Goal: Task Accomplishment & Management: Manage account settings

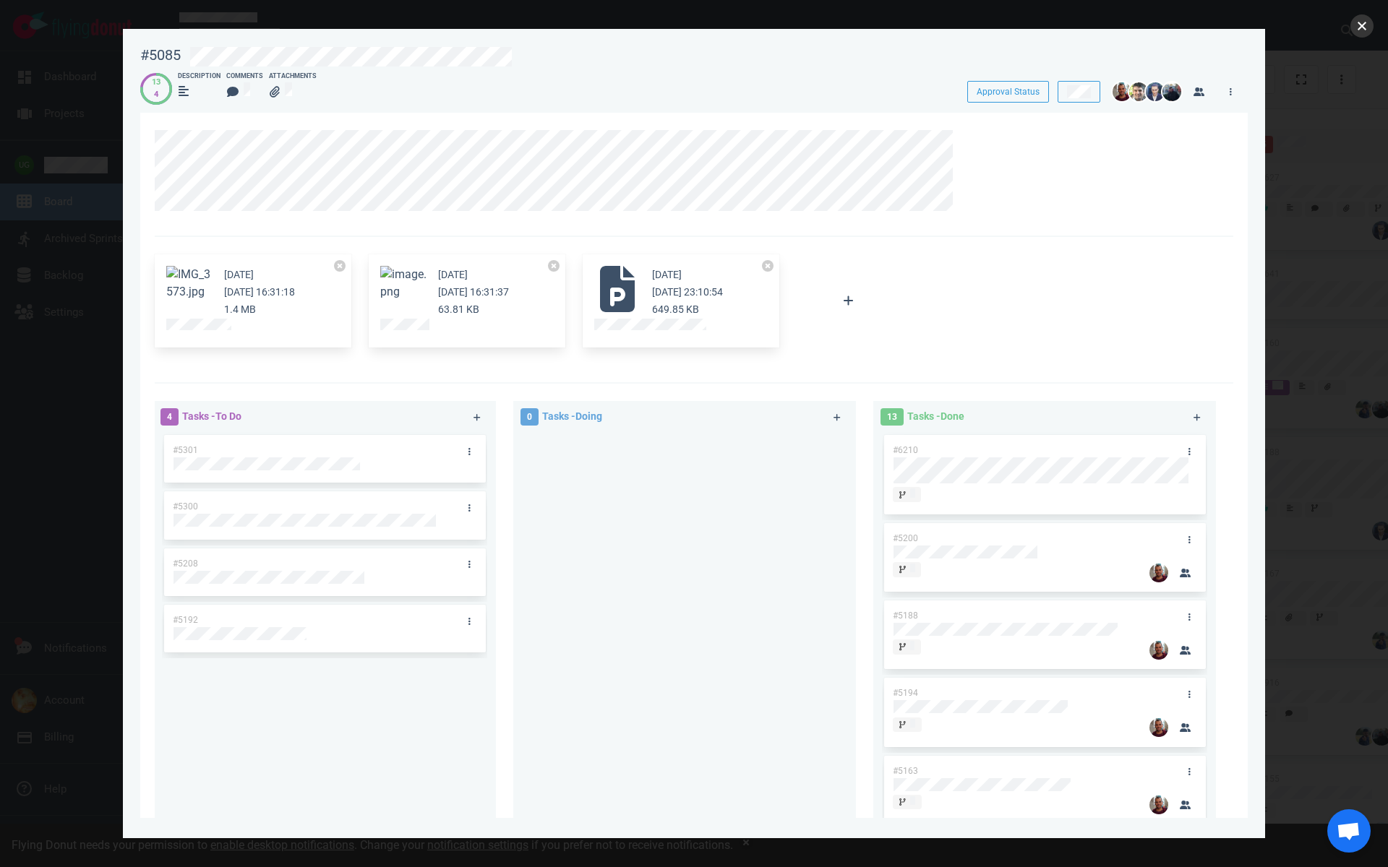
click at [1360, 31] on button "close" at bounding box center [1361, 25] width 23 height 23
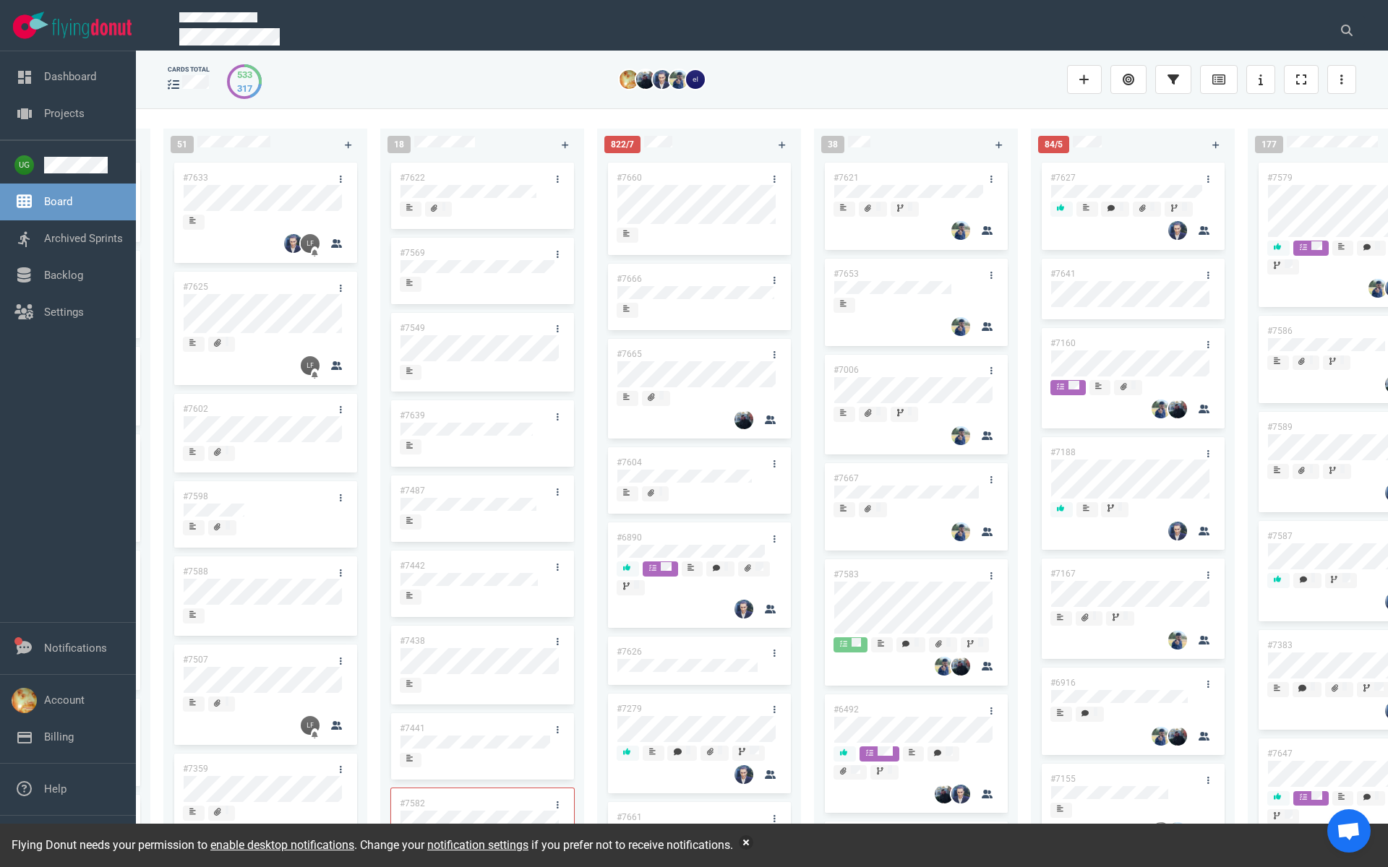
scroll to position [0, 205]
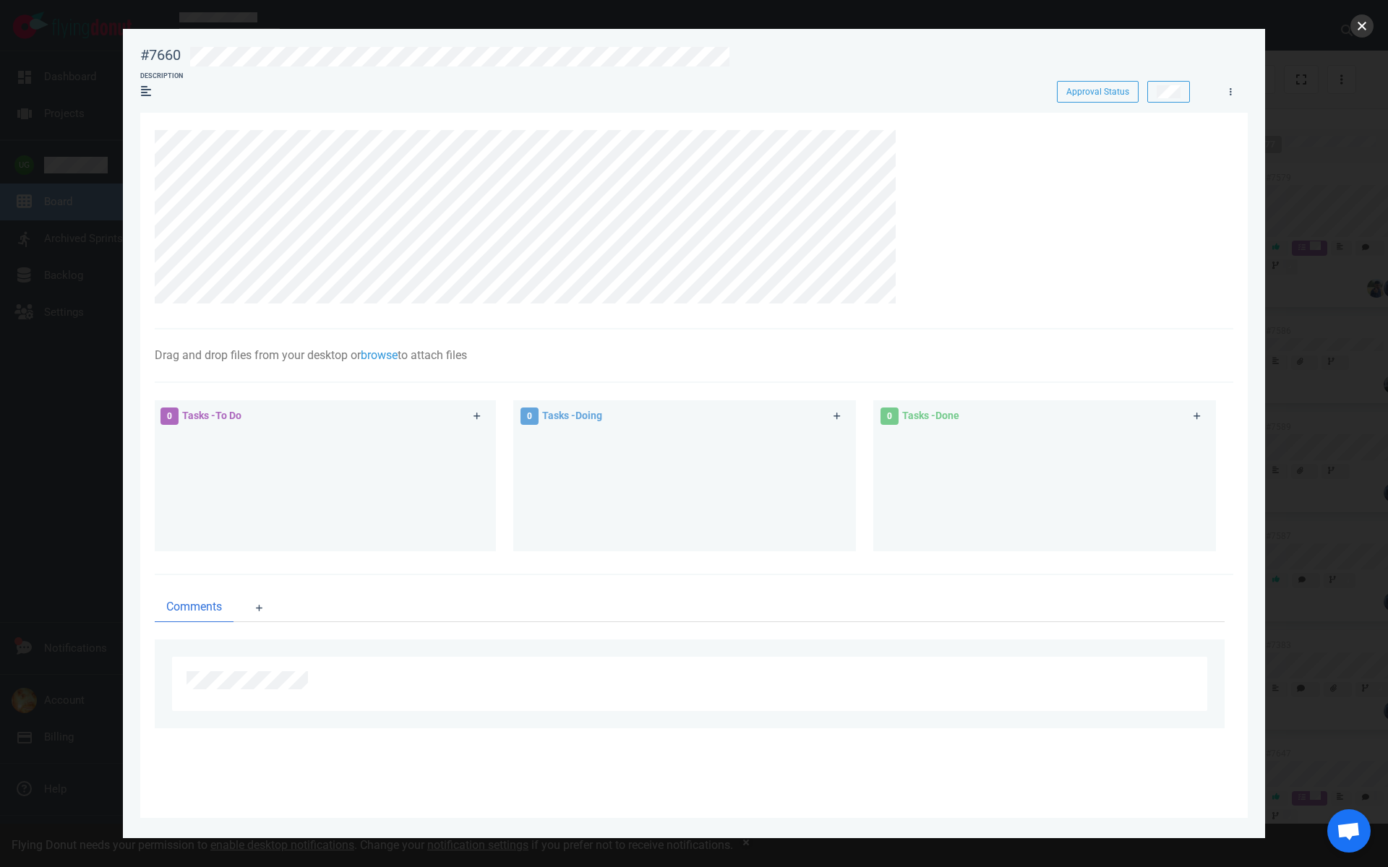
click at [1352, 25] on button "close" at bounding box center [1361, 25] width 23 height 23
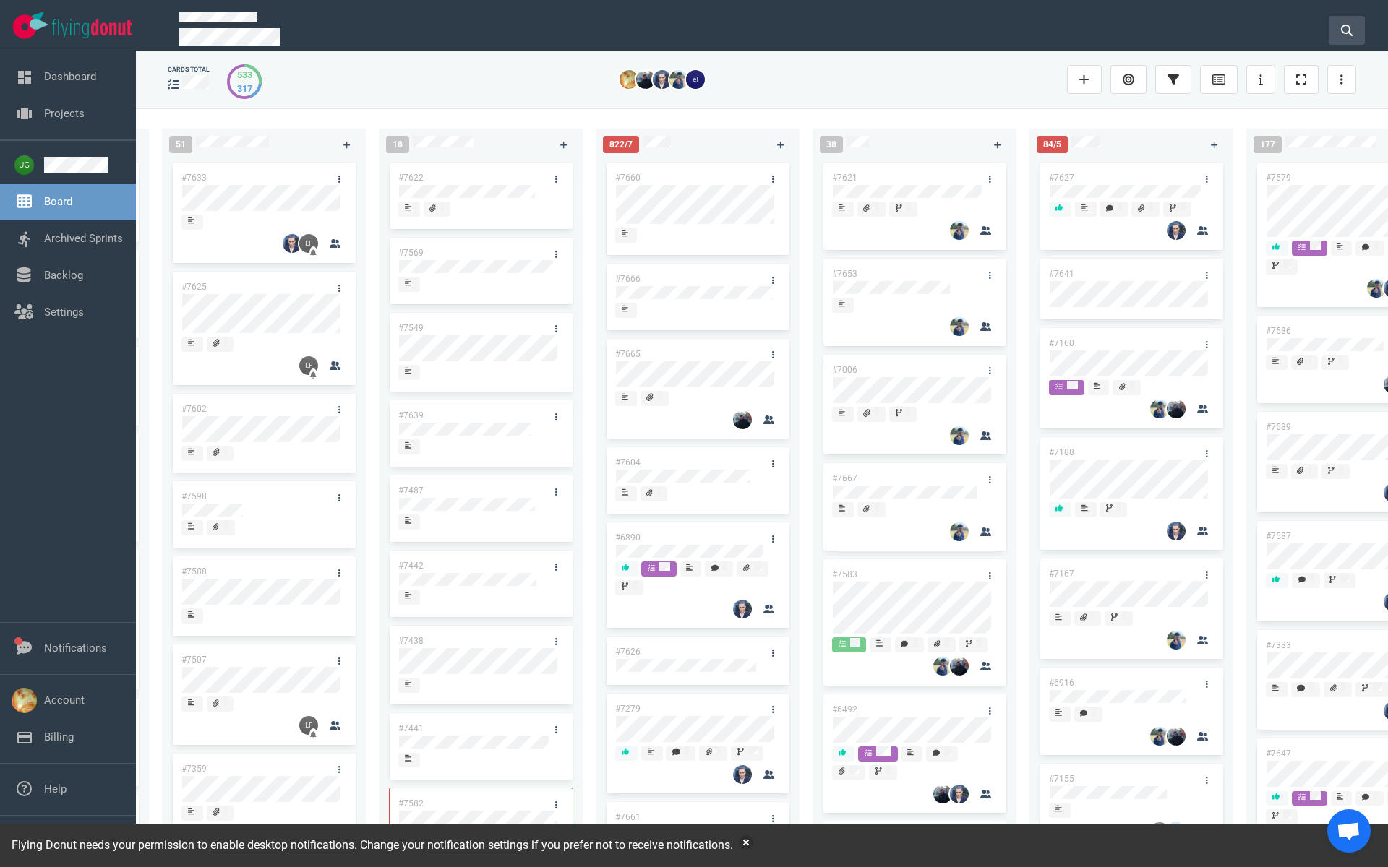
click at [1349, 25] on icon at bounding box center [1347, 31] width 12 height 12
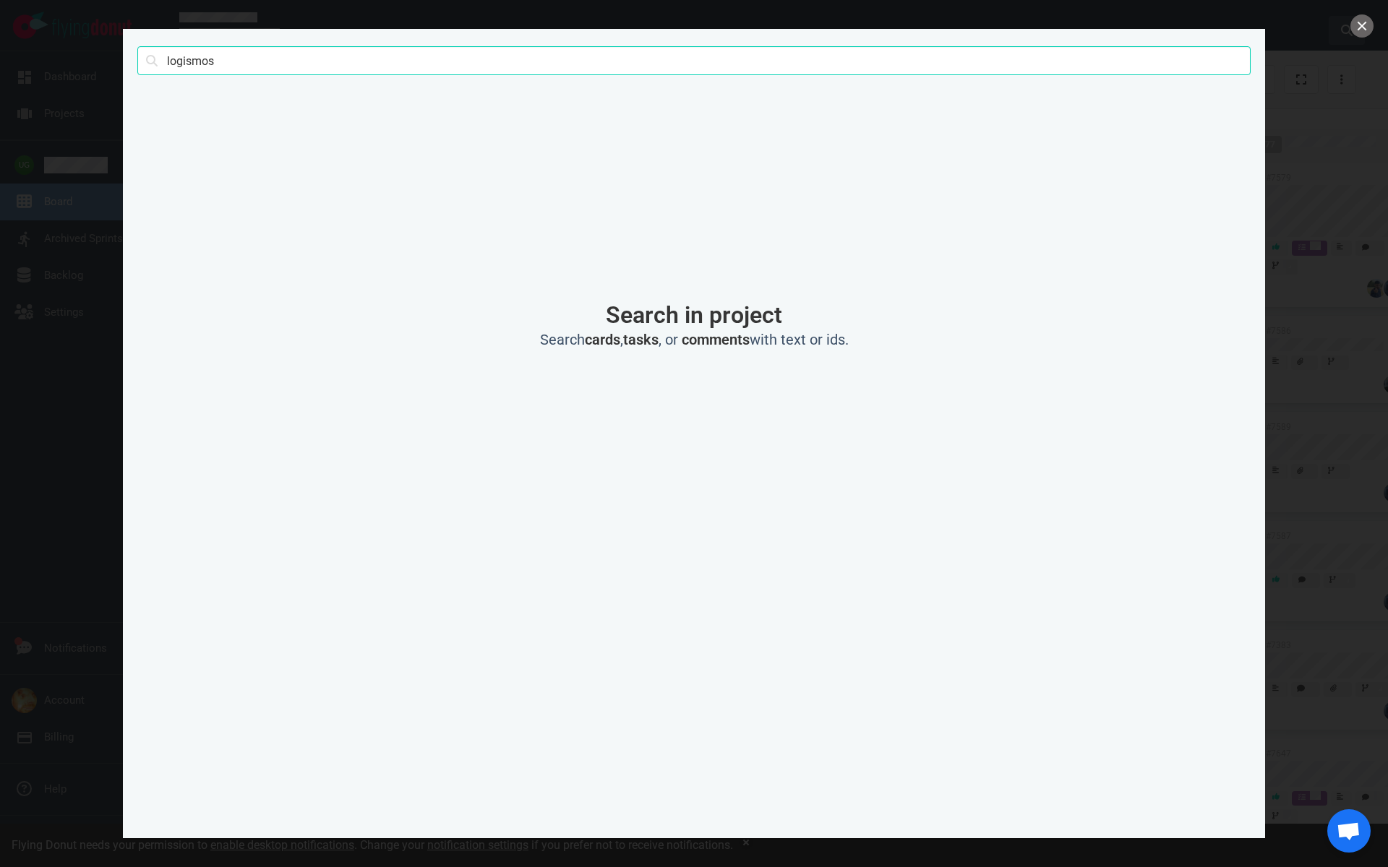
type input "logismos"
click button "Search" at bounding box center [0, 0] width 0 height 0
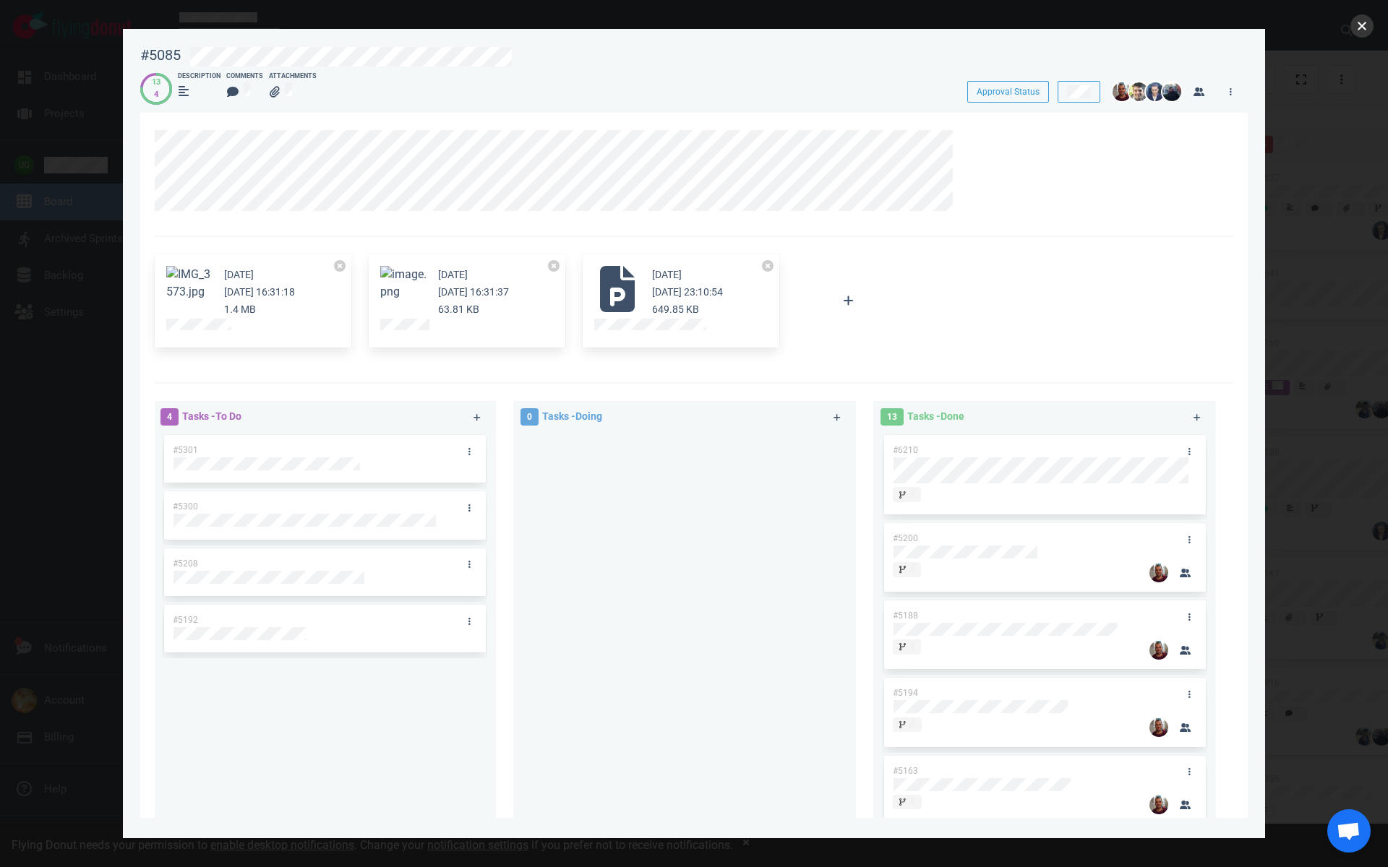
click at [1365, 27] on button "close" at bounding box center [1361, 25] width 23 height 23
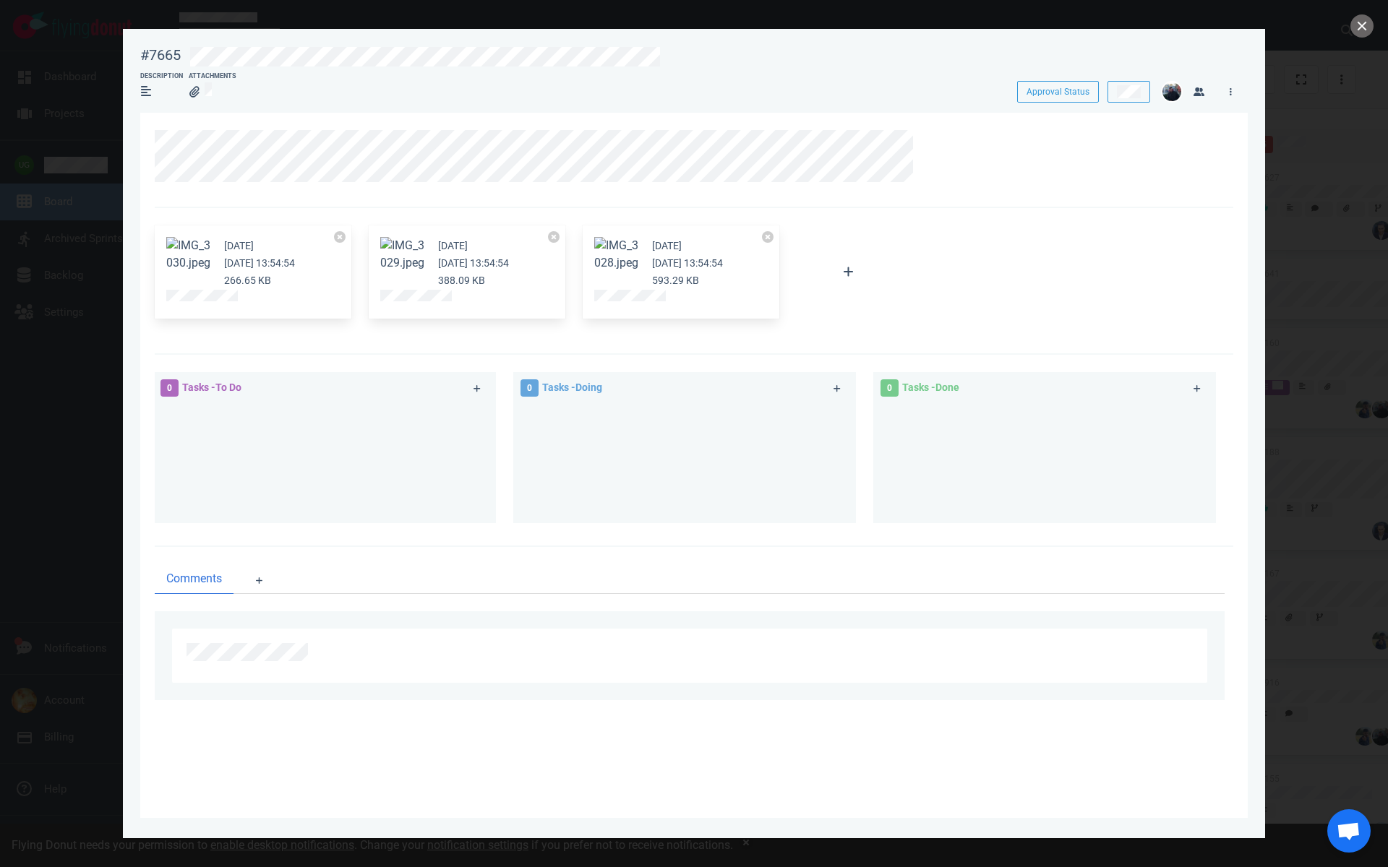
click at [181, 258] on button "Zoom image" at bounding box center [189, 254] width 46 height 35
click at [1359, 33] on button "close" at bounding box center [1361, 25] width 23 height 23
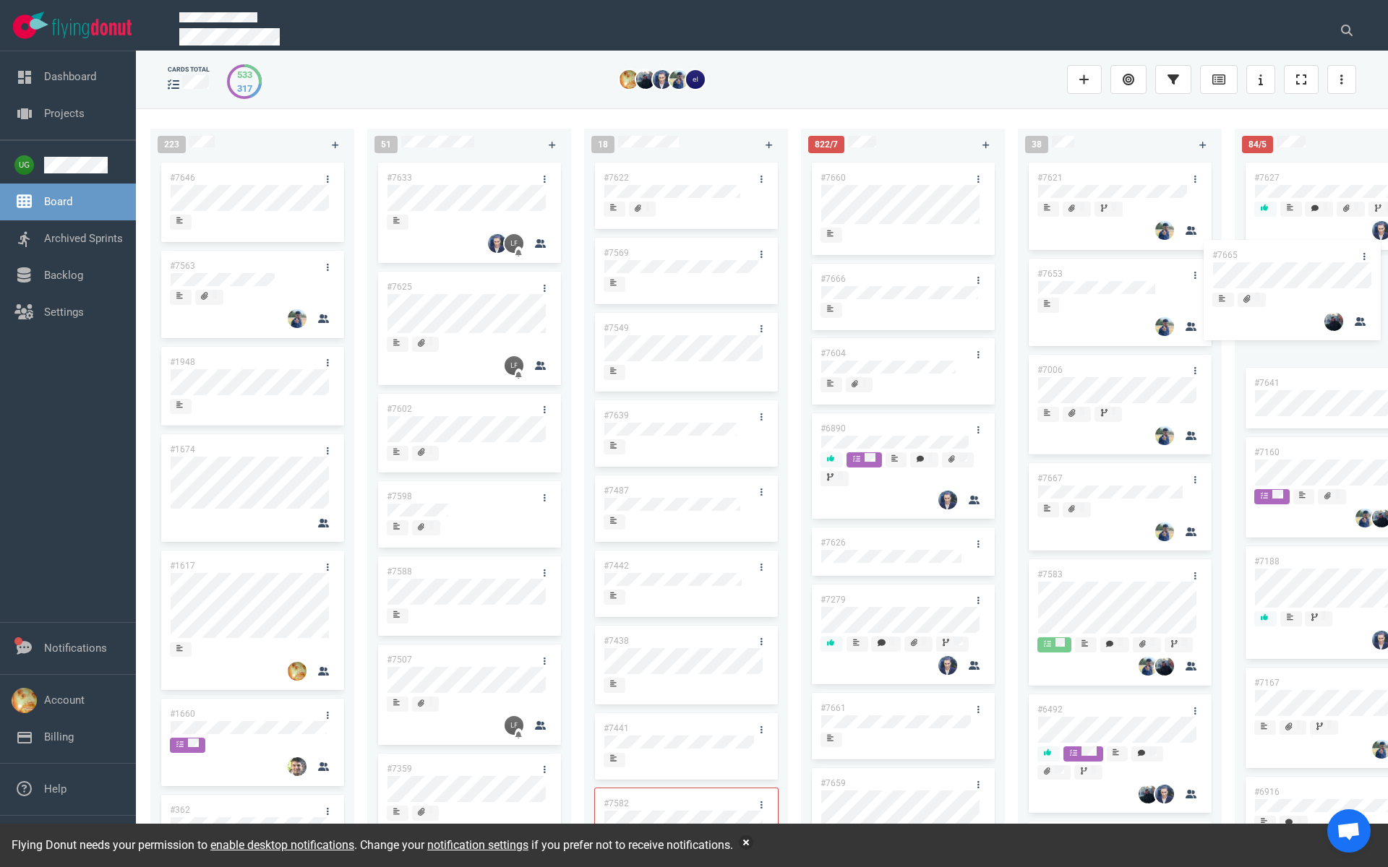
drag, startPoint x: 901, startPoint y: 358, endPoint x: 1326, endPoint y: 266, distance: 434.9
click at [1326, 266] on div "223 #7646 #7563 #1948 #1674 #1617 #1660 #362 #4673 #2261 #2378 #2684 #2904 #267…" at bounding box center [762, 487] width 1252 height 758
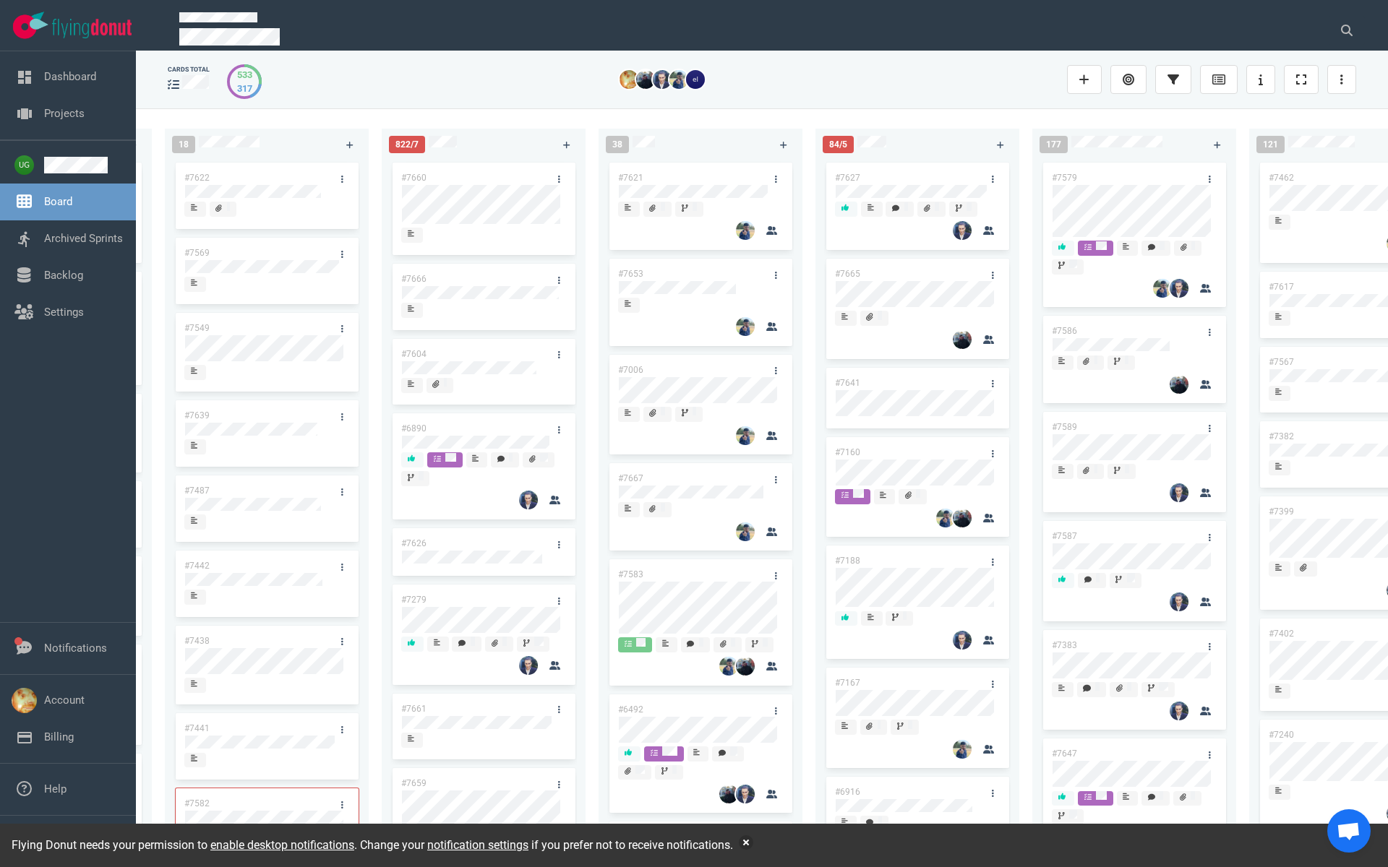
scroll to position [0, 434]
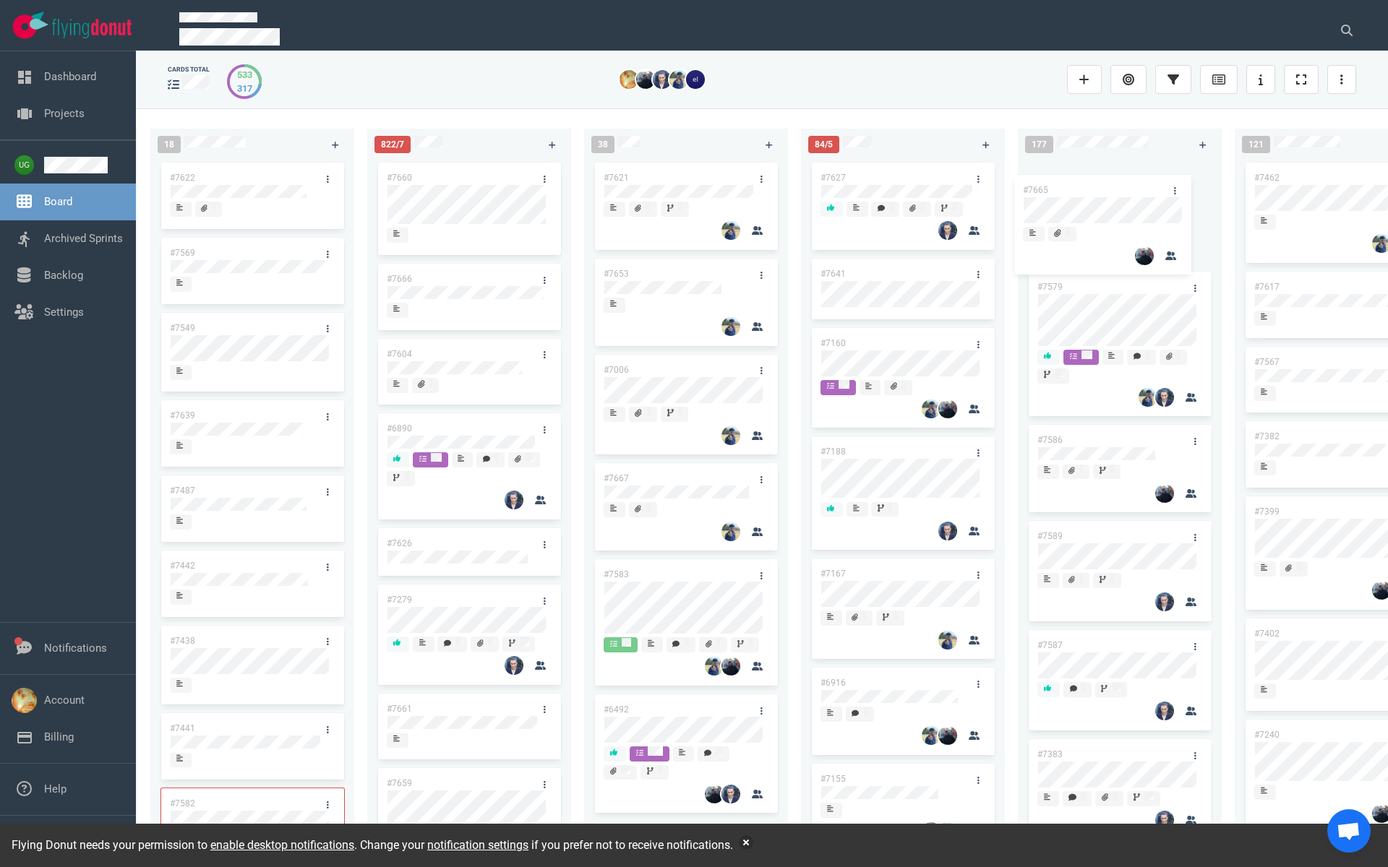
drag, startPoint x: 930, startPoint y: 270, endPoint x: 1133, endPoint y: 186, distance: 219.1
click at [1133, 186] on div "223 #7646 #7563 #1948 #1674 #1617 #1660 #362 #4673 #2261 #2378 #2684 #2904 #267…" at bounding box center [762, 487] width 1252 height 758
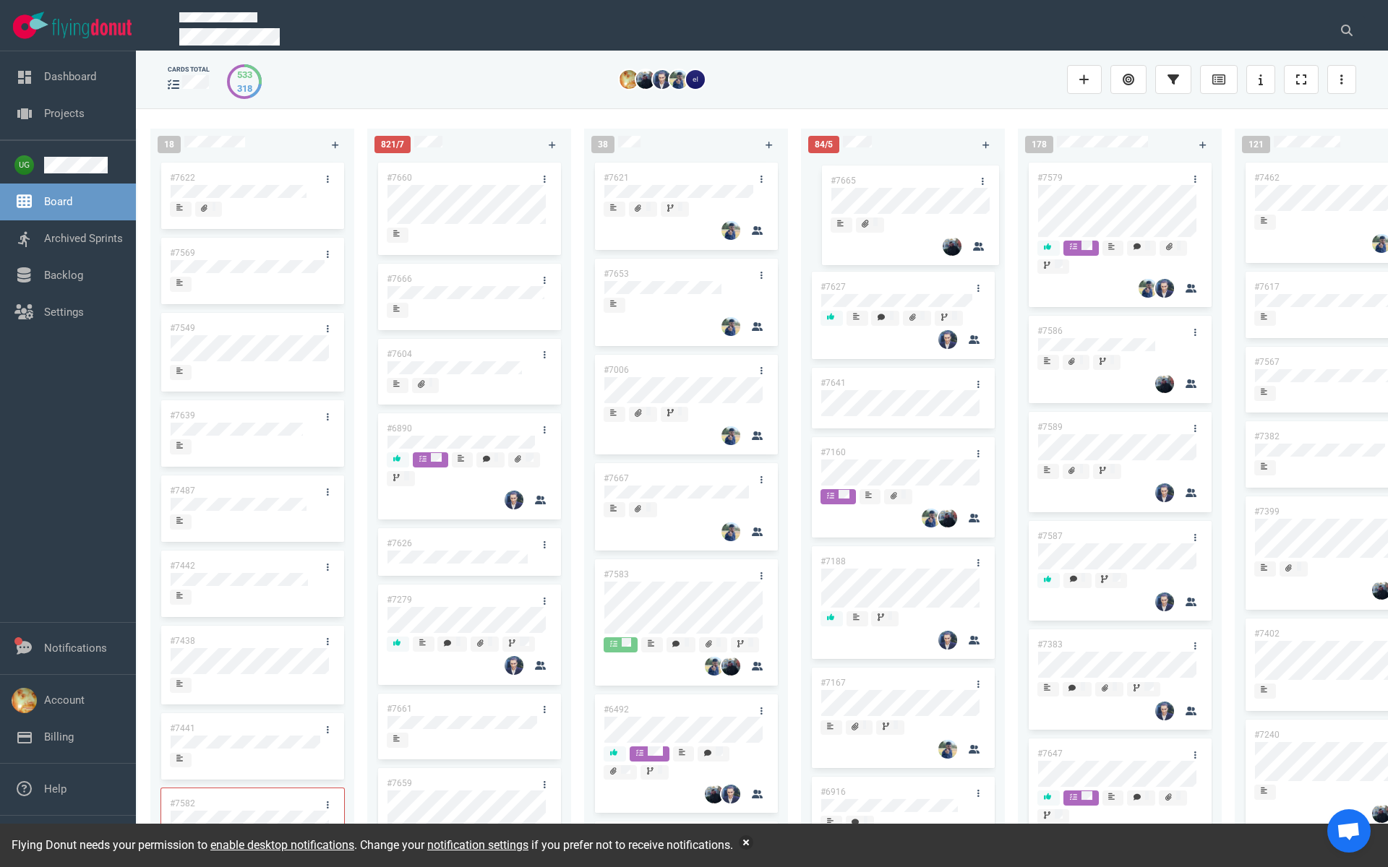
drag, startPoint x: 1096, startPoint y: 171, endPoint x: 889, endPoint y: 173, distance: 206.7
click at [889, 173] on div "223 #7646 #7563 #1948 #1674 #1617 #1660 #362 #4673 #2261 #2378 #2684 #2904 #267…" at bounding box center [762, 487] width 1252 height 758
click at [977, 179] on icon at bounding box center [978, 179] width 2 height 9
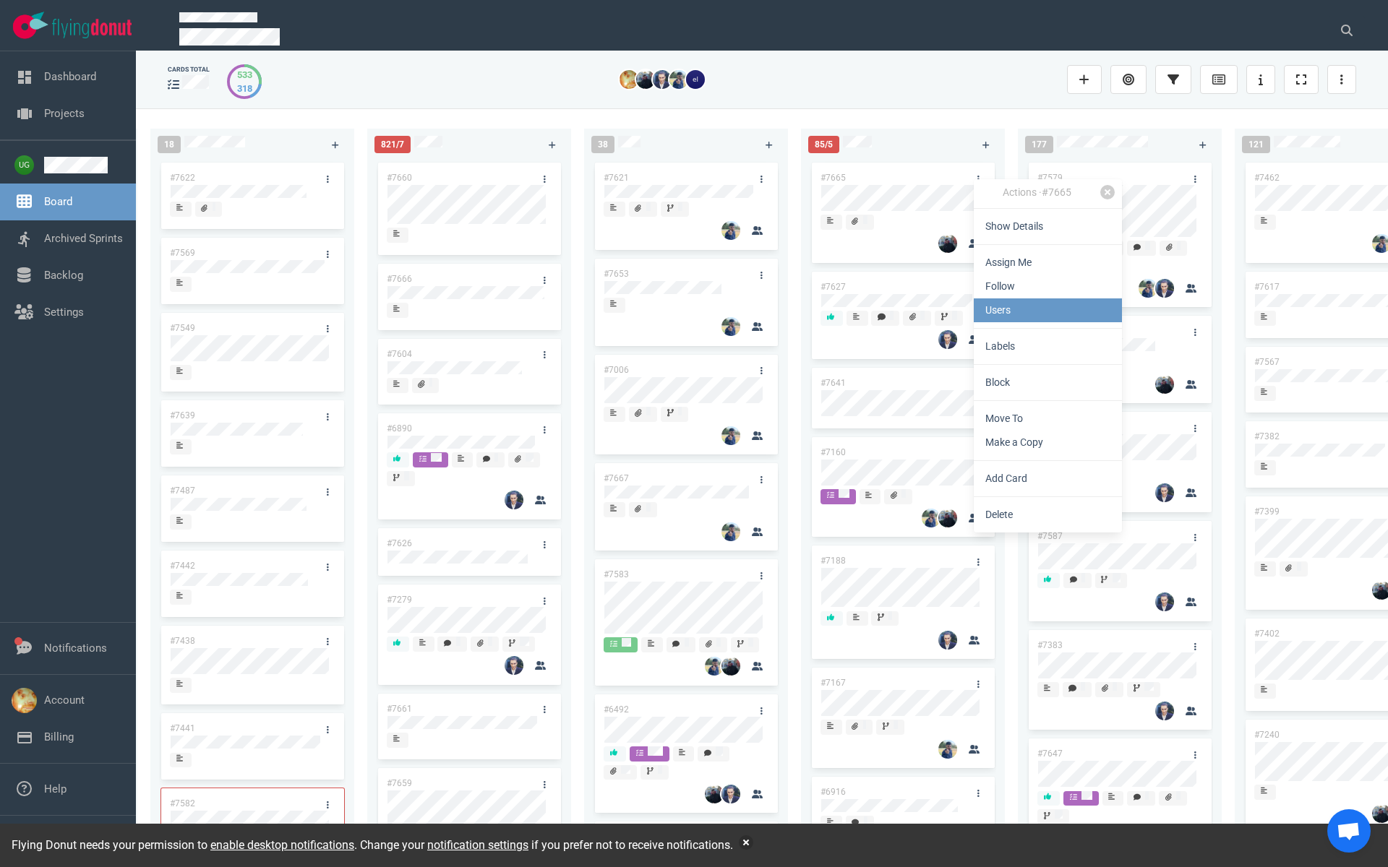
click at [1001, 312] on link "Users" at bounding box center [1048, 311] width 148 height 24
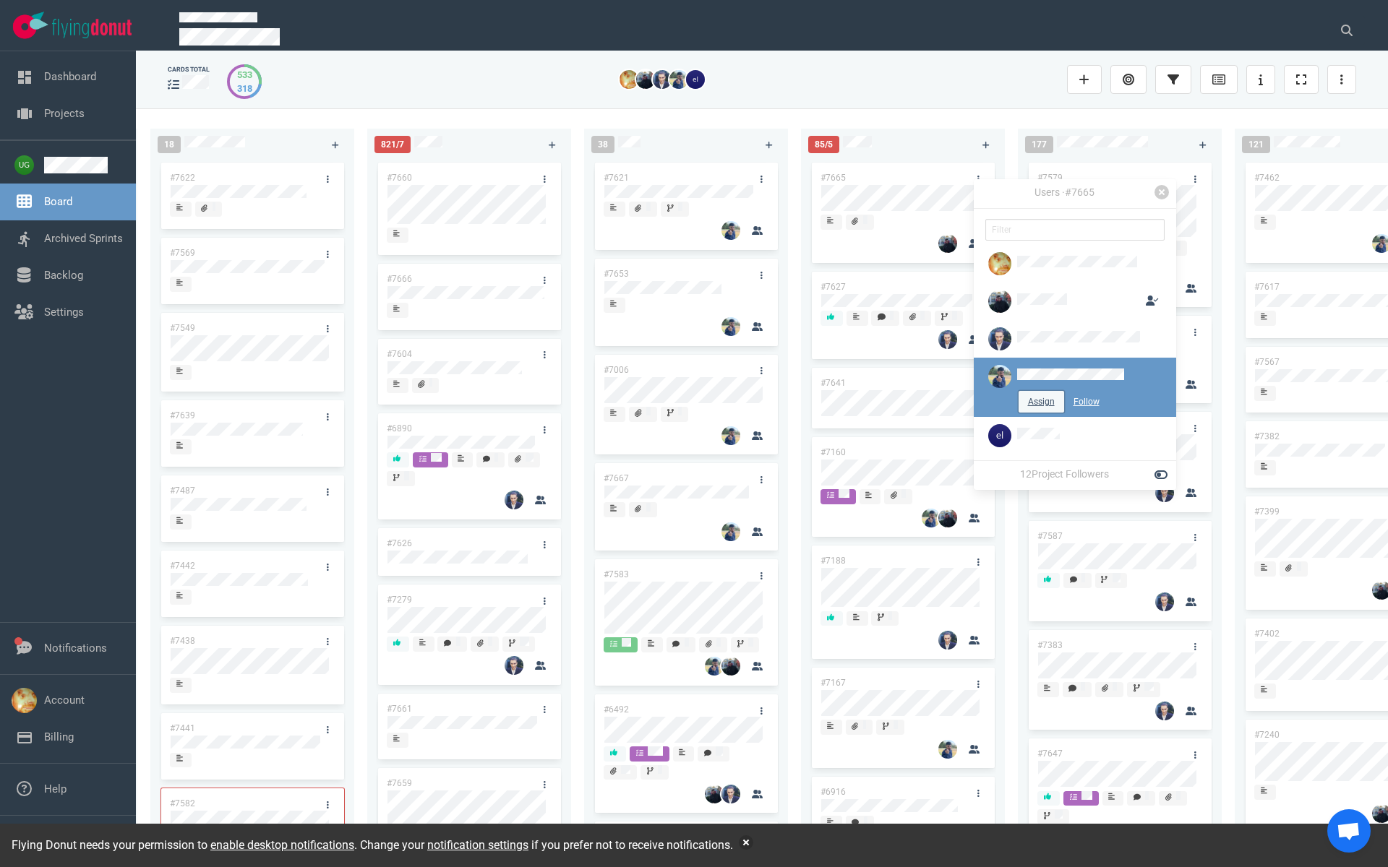
click at [1019, 404] on button "Assign" at bounding box center [1041, 402] width 46 height 22
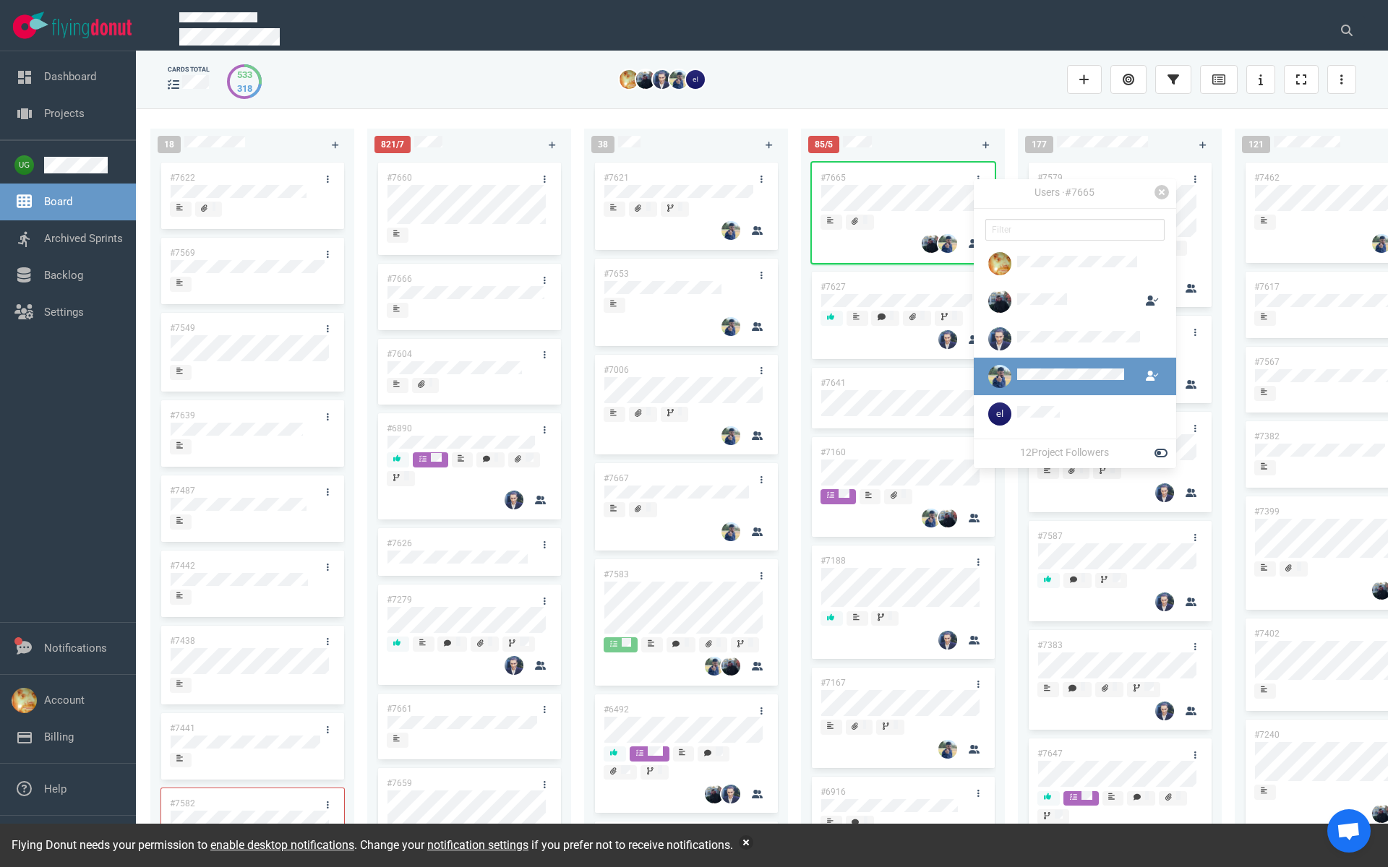
click at [887, 91] on div at bounding box center [668, 79] width 796 height 36
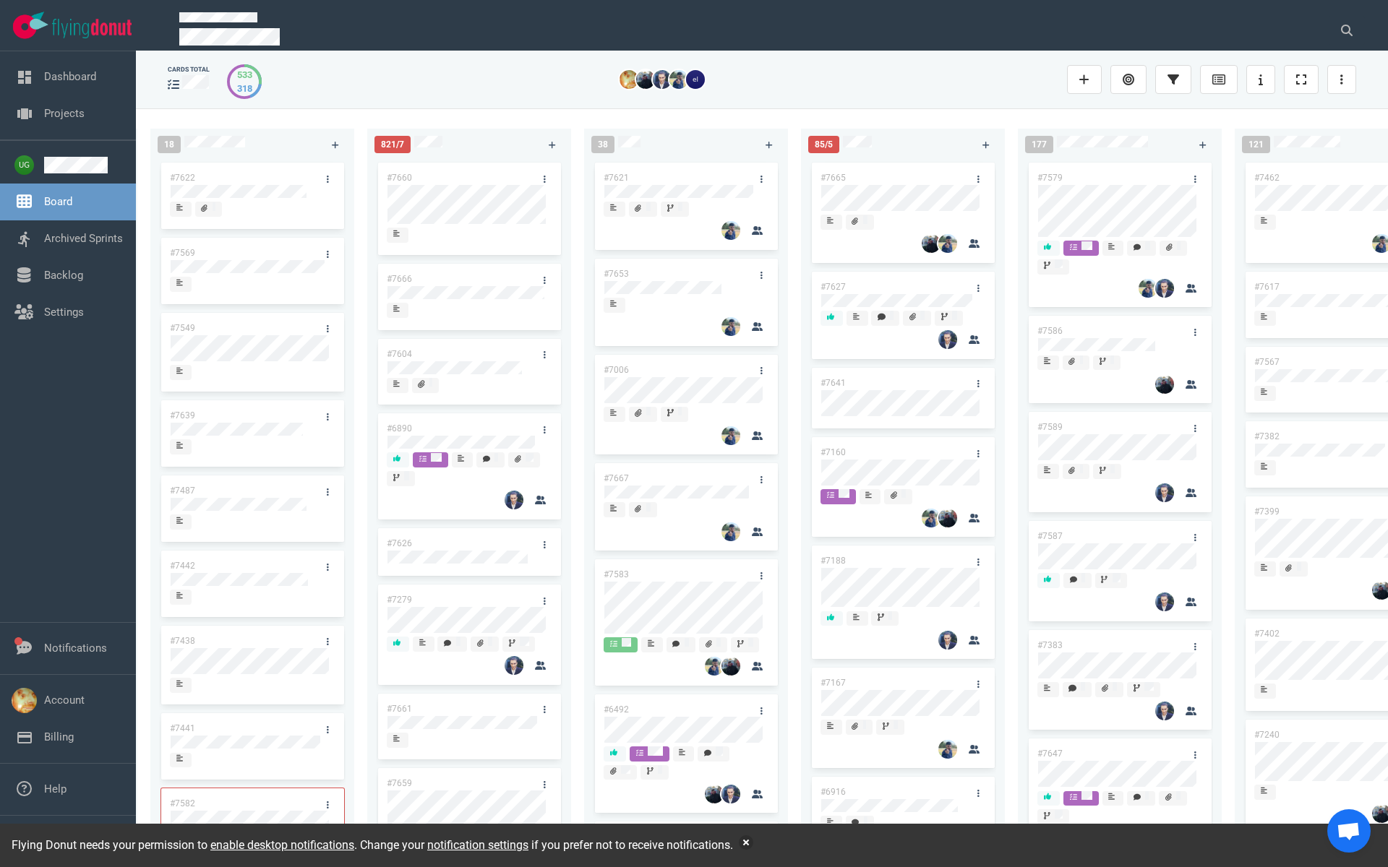
click at [614, 181] on link "#7621" at bounding box center [616, 178] width 25 height 10
click at [622, 272] on link "#7653" at bounding box center [616, 274] width 25 height 10
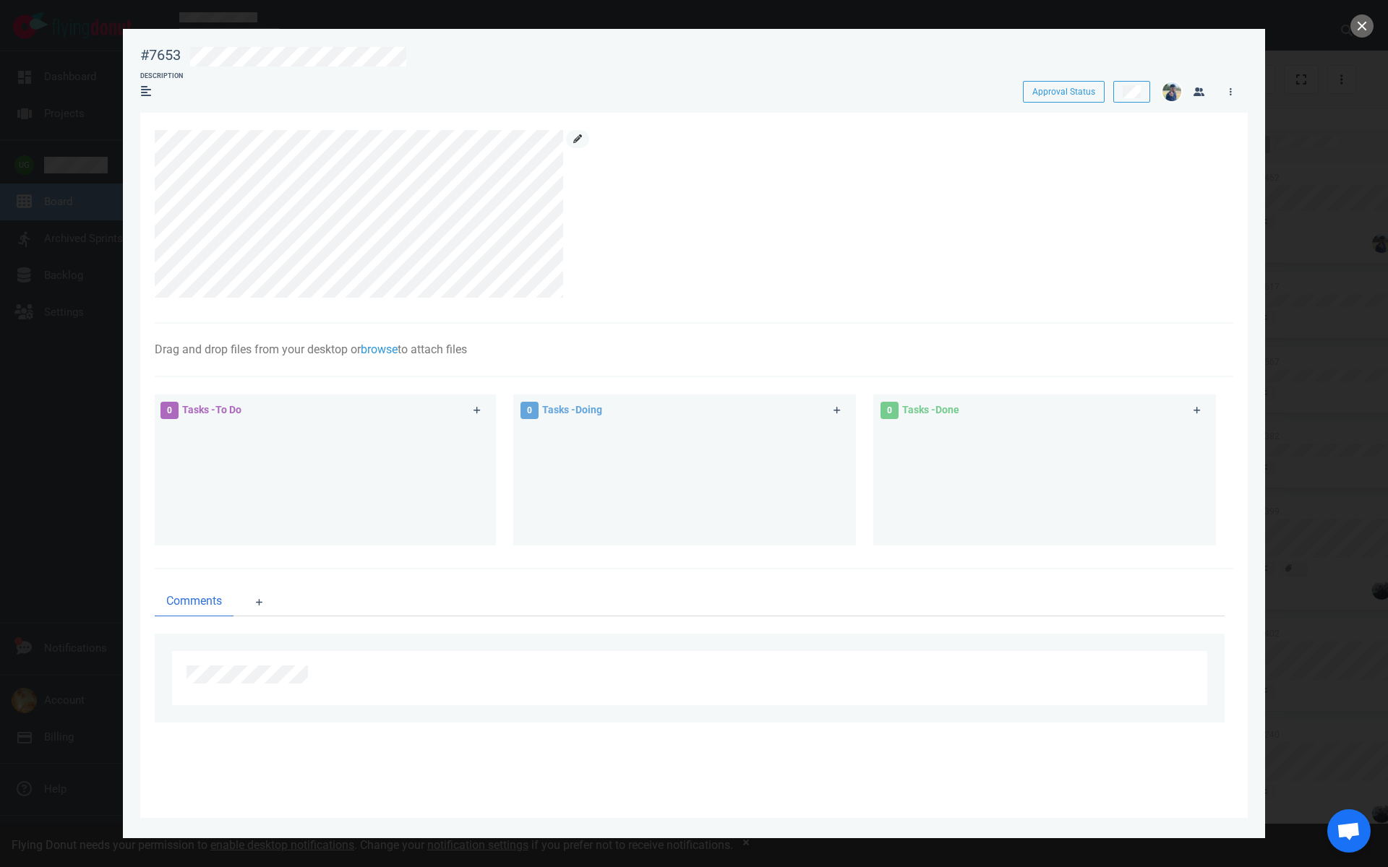
click at [575, 142] on icon at bounding box center [577, 138] width 9 height 9
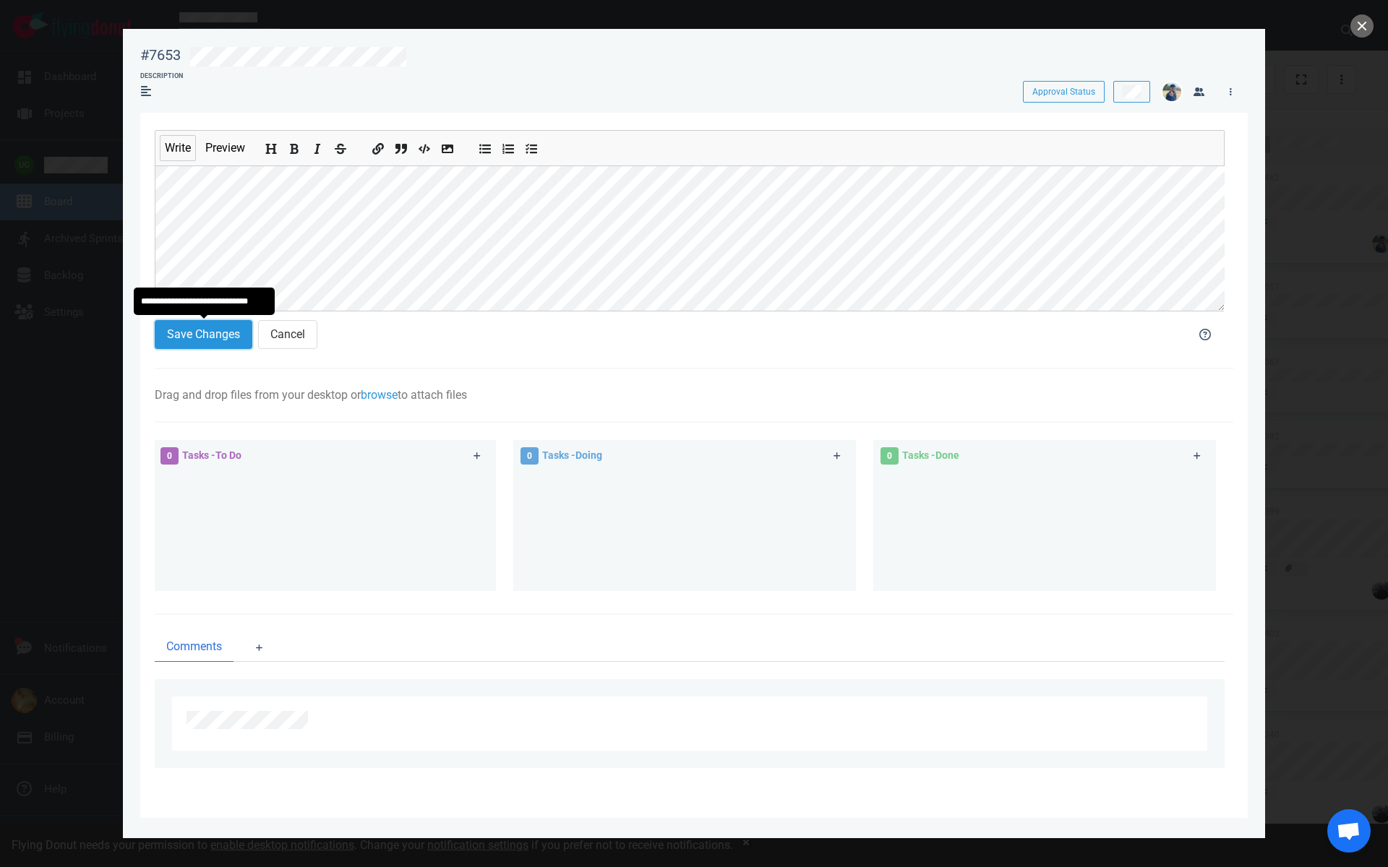
click at [223, 323] on button "Save Changes" at bounding box center [204, 334] width 98 height 29
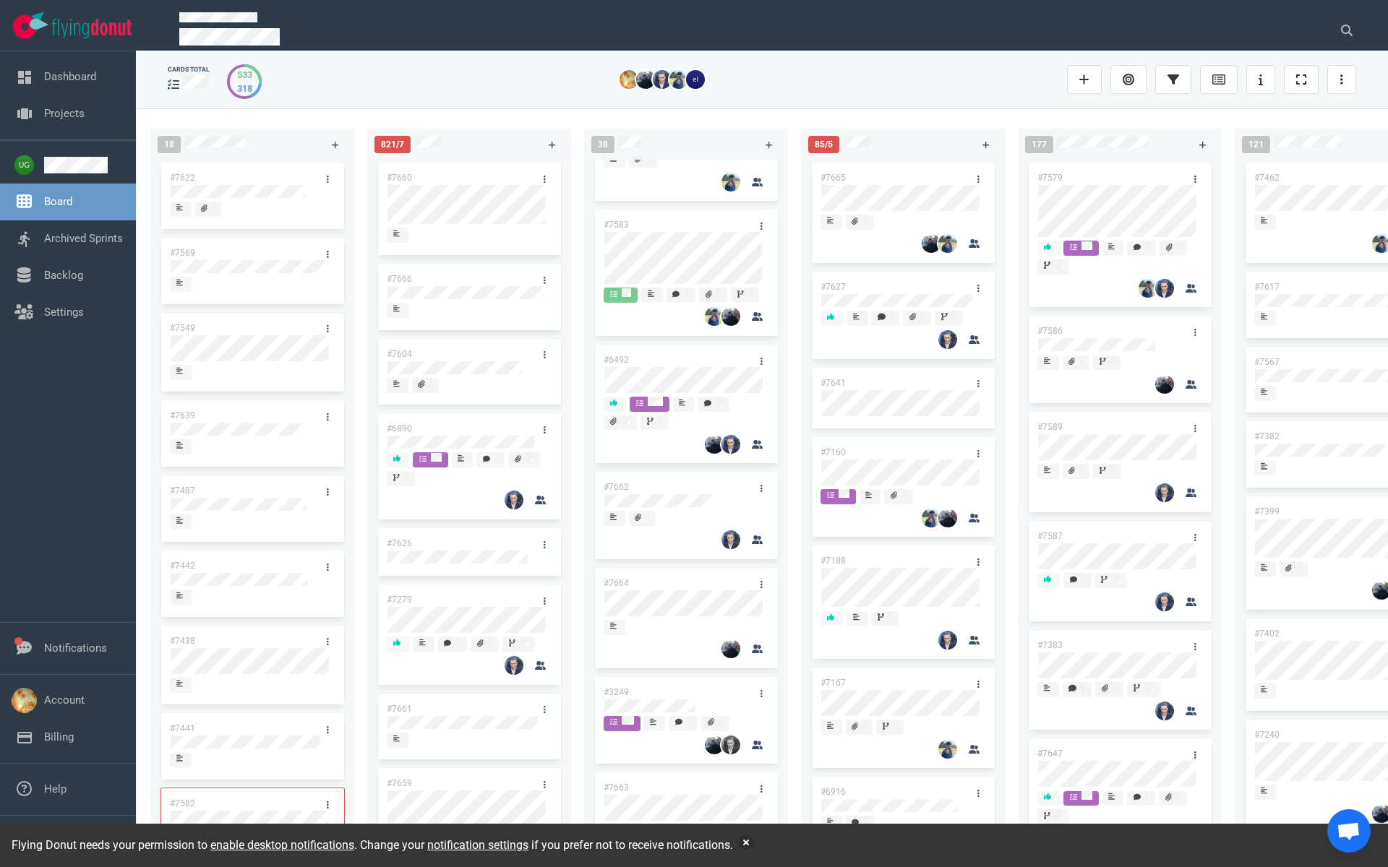
scroll to position [386, 0]
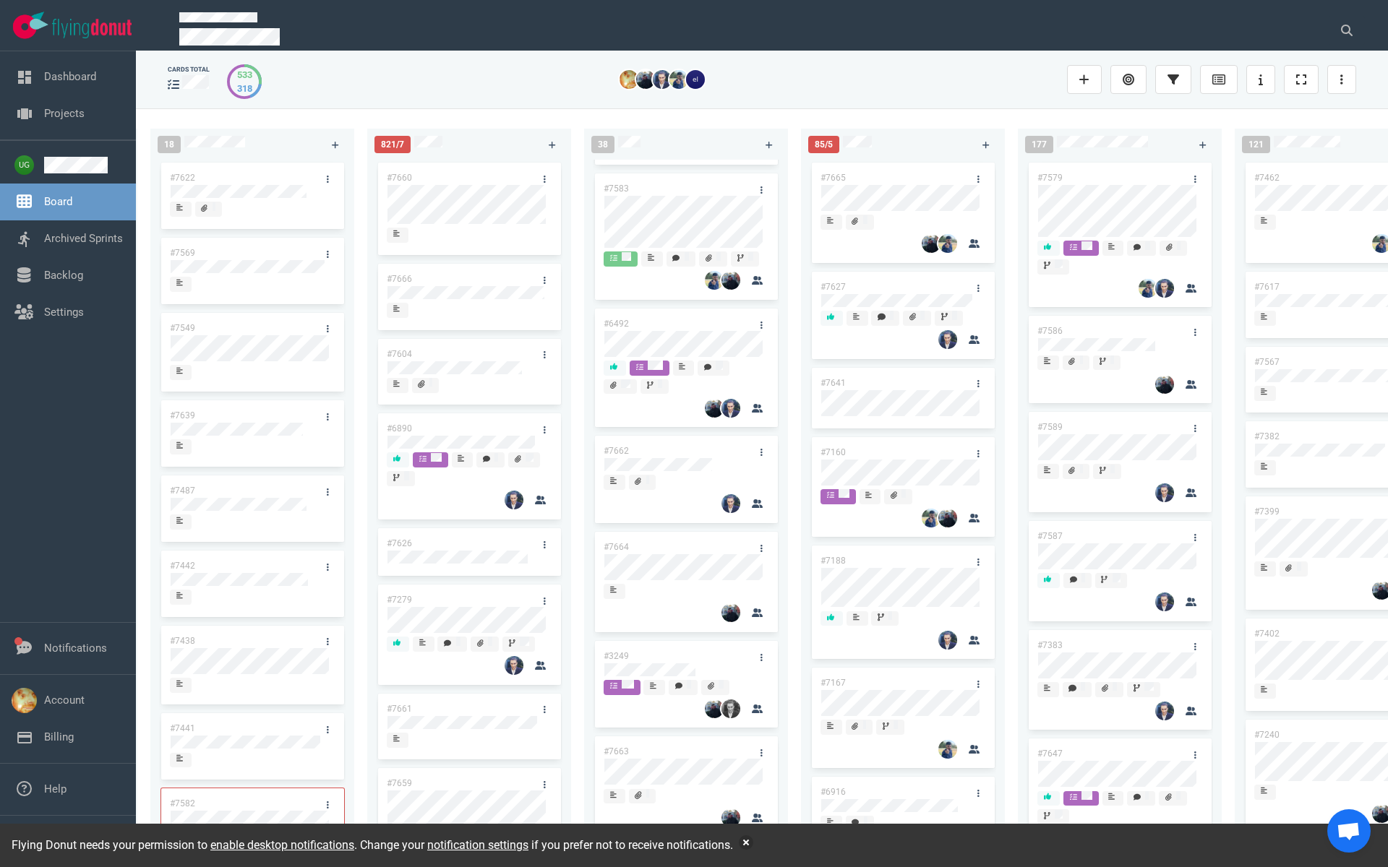
click at [617, 552] on link "#7664" at bounding box center [616, 547] width 25 height 10
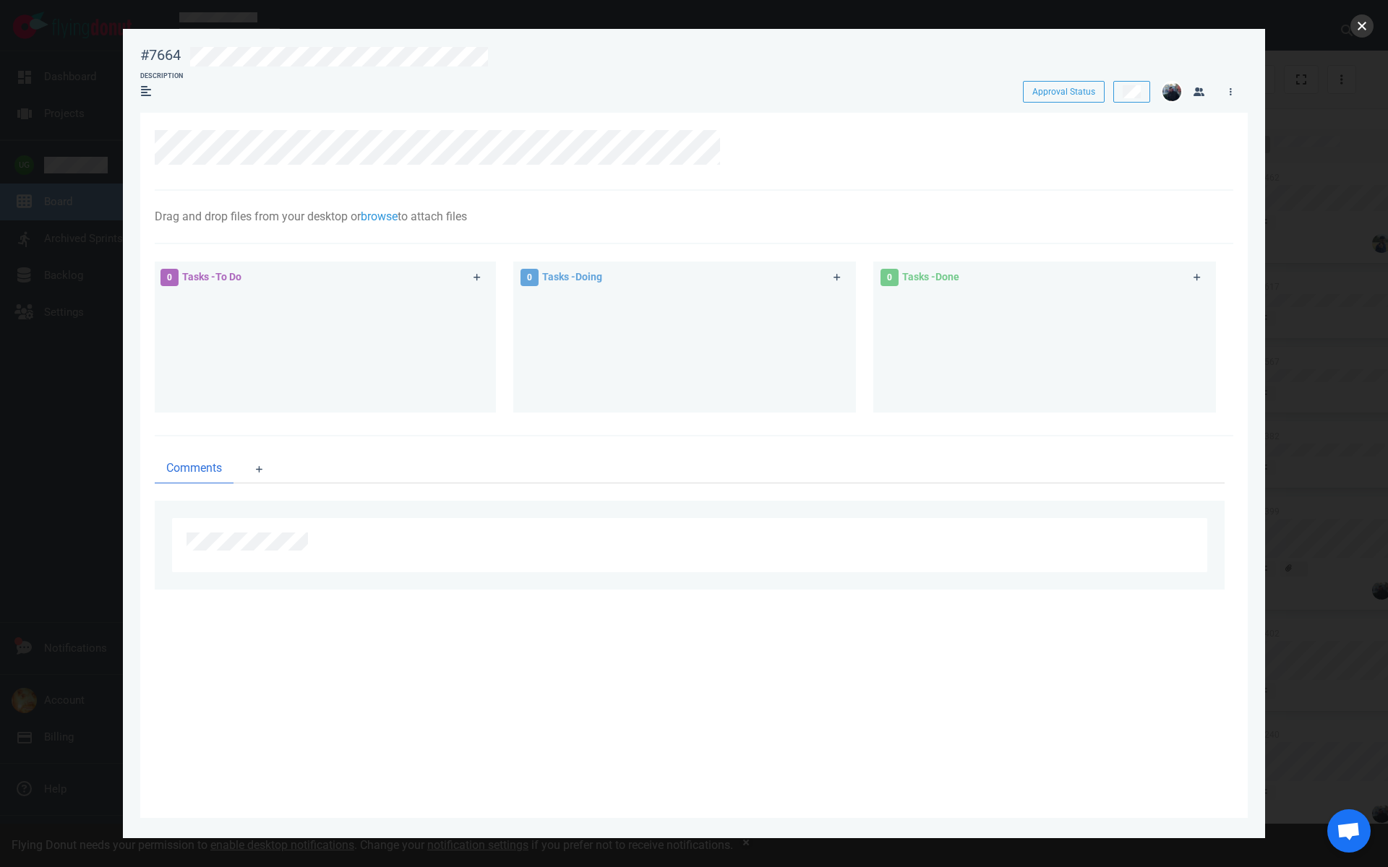
click at [1367, 33] on button "close" at bounding box center [1361, 25] width 23 height 23
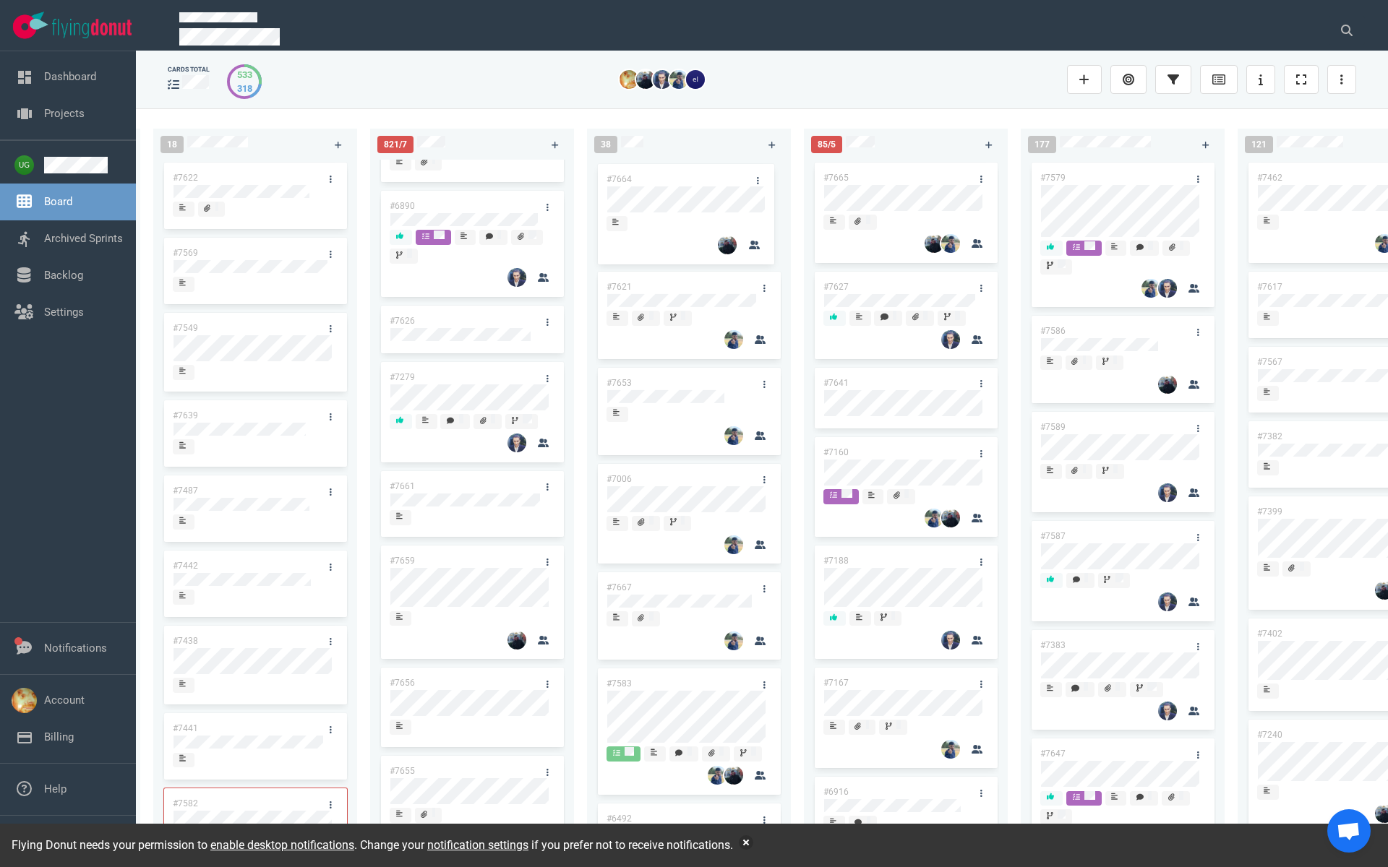
drag, startPoint x: 675, startPoint y: 544, endPoint x: 676, endPoint y: 173, distance: 370.8
click at [676, 173] on div "#7621 #7653 #7006 #7667 #7583 #6492 #7662 #7664 #3249 #7663 #7596 #7657 #7214 #…" at bounding box center [689, 498] width 186 height 677
click at [620, 176] on link "#7664" at bounding box center [618, 178] width 25 height 10
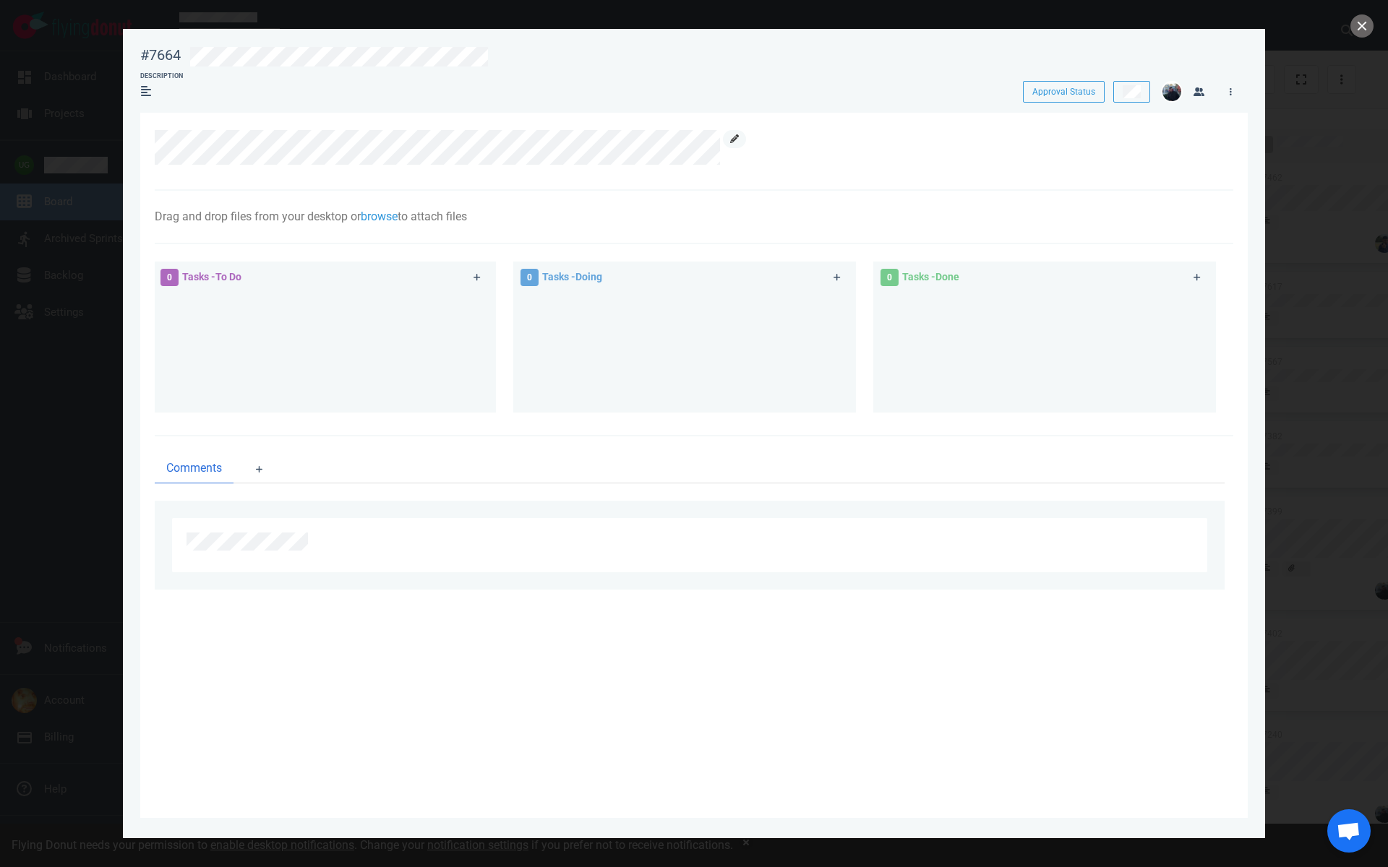
click at [743, 145] on link at bounding box center [734, 139] width 23 height 18
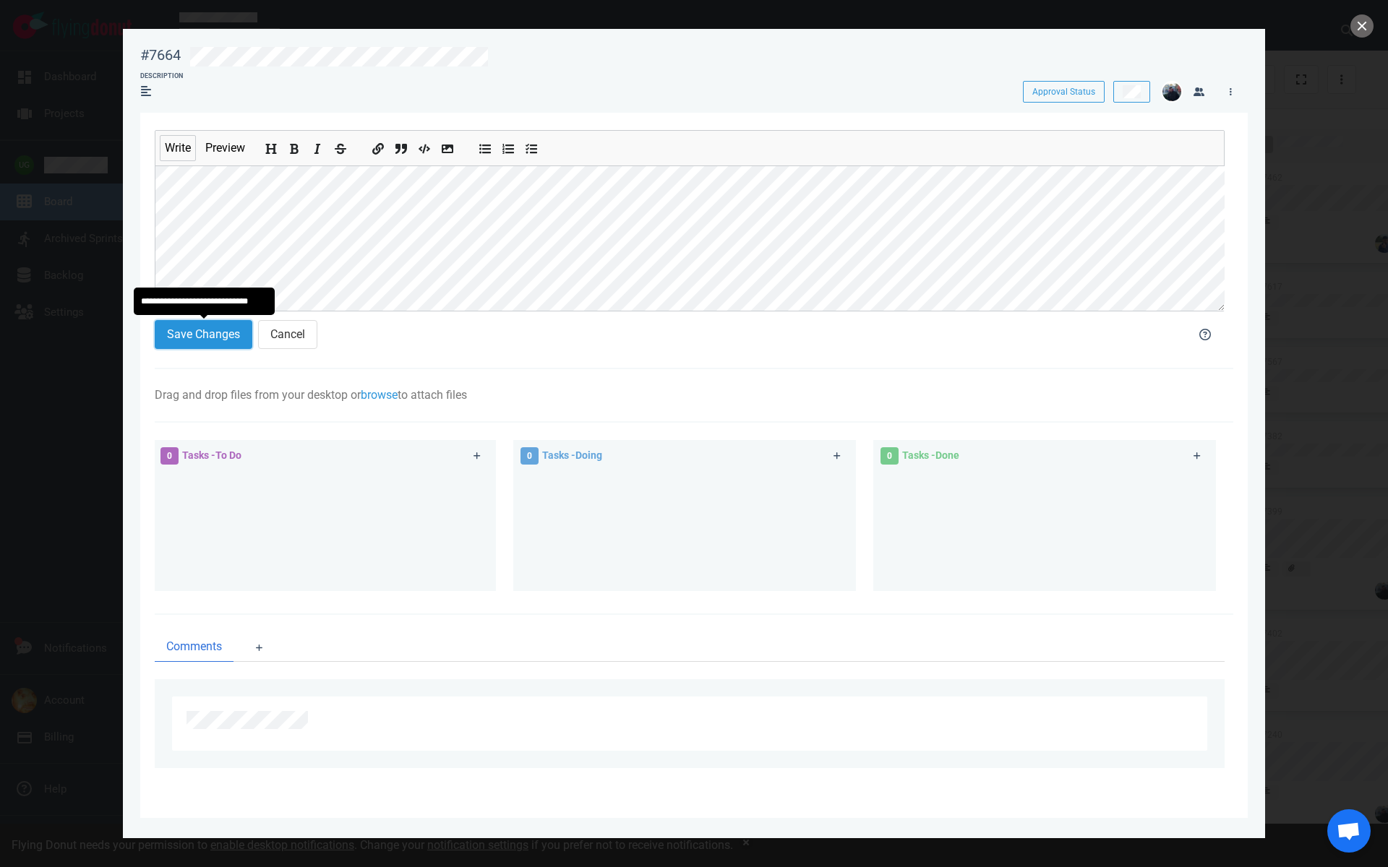
click at [204, 332] on button "Save Changes" at bounding box center [204, 334] width 98 height 29
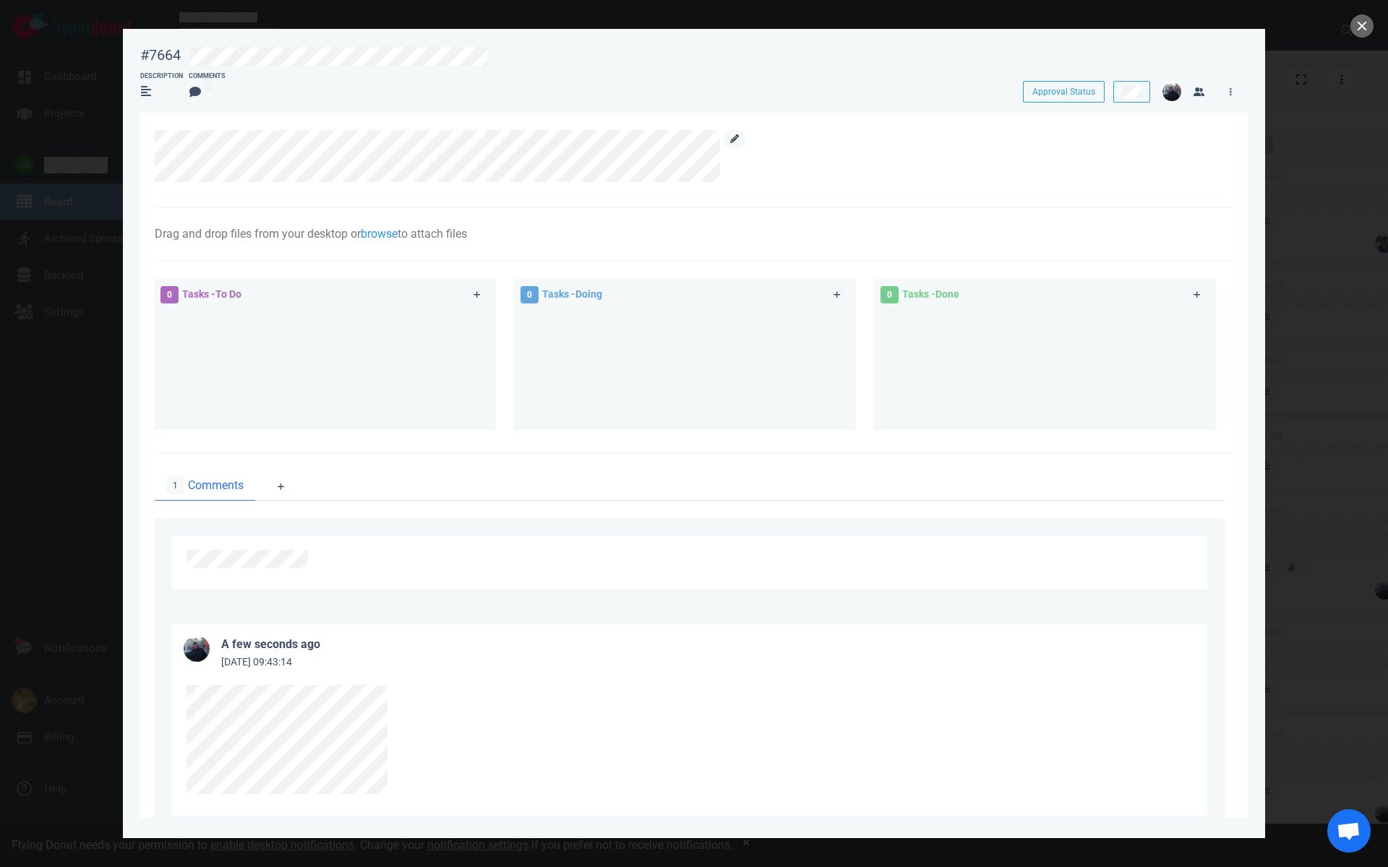
click at [734, 138] on icon at bounding box center [734, 138] width 9 height 9
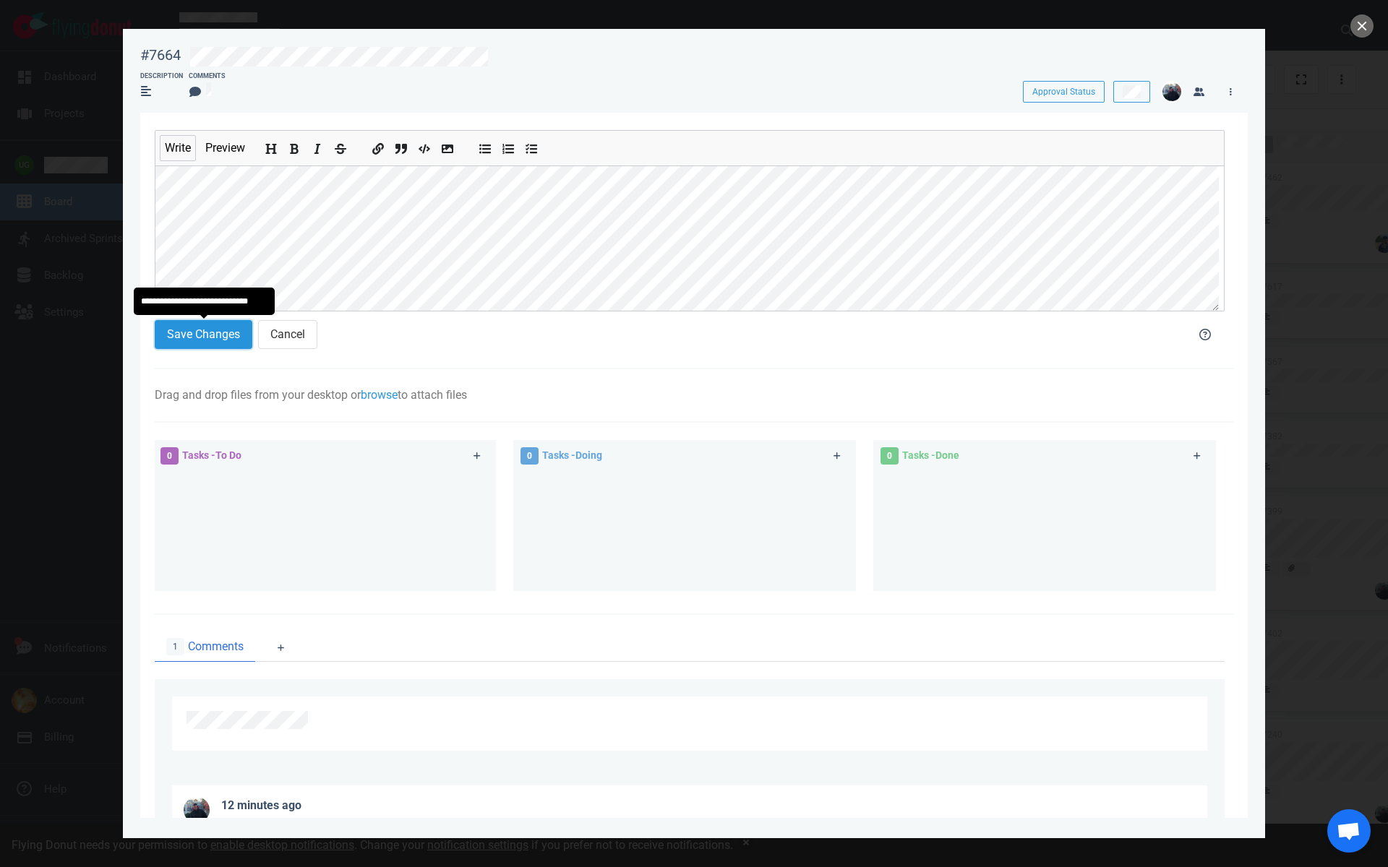
click at [210, 332] on button "Save Changes" at bounding box center [204, 334] width 98 height 29
